Goal: Information Seeking & Learning: Learn about a topic

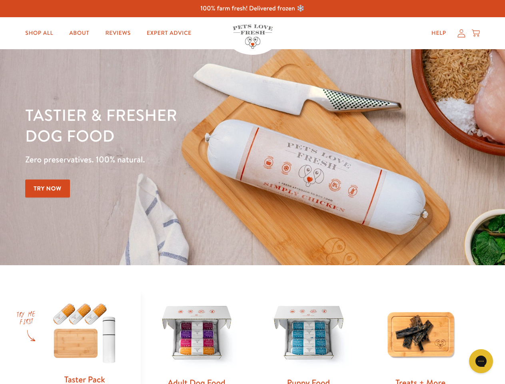
click at [252, 192] on div "Tastier & fresher dog food Zero preservatives. 100% natural. Try Now" at bounding box center [176, 157] width 303 height 106
click at [481, 361] on icon "Gorgias live chat" at bounding box center [481, 361] width 8 height 8
